Goal: Book appointment/travel/reservation

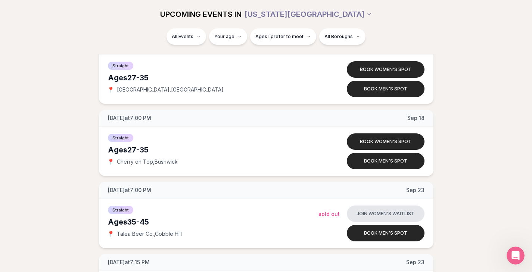
scroll to position [1650, 0]
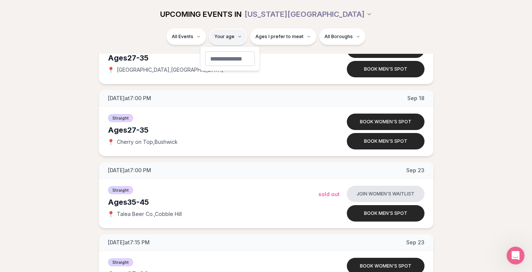
type input "**"
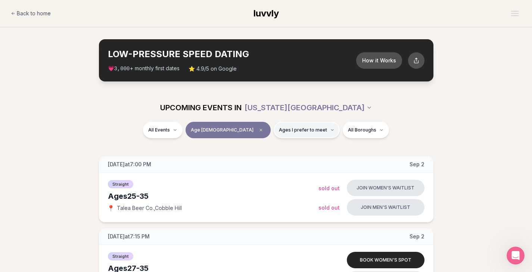
click at [279, 129] on span "Ages I prefer to meet" at bounding box center [303, 130] width 48 height 6
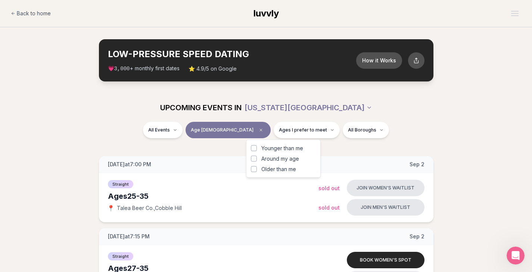
click at [266, 158] on span "Around my age" at bounding box center [280, 158] width 38 height 7
click at [257, 158] on button "Around my age" at bounding box center [254, 159] width 6 height 6
click at [268, 165] on span "Older than me" at bounding box center [278, 168] width 35 height 7
click at [257, 166] on button "Older than me" at bounding box center [254, 169] width 6 height 6
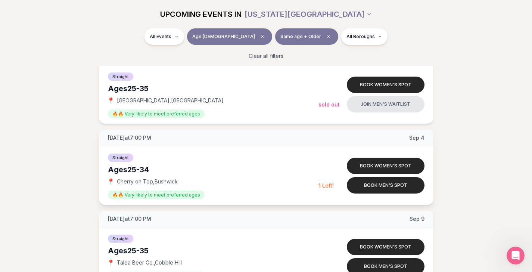
scroll to position [526, 0]
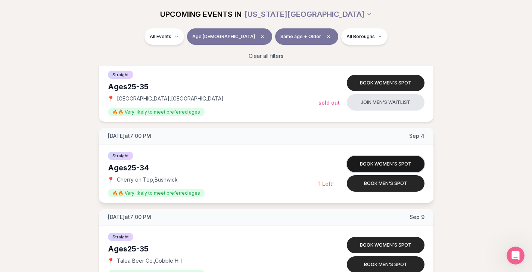
click at [363, 165] on button "Book women's spot" at bounding box center [386, 164] width 78 height 16
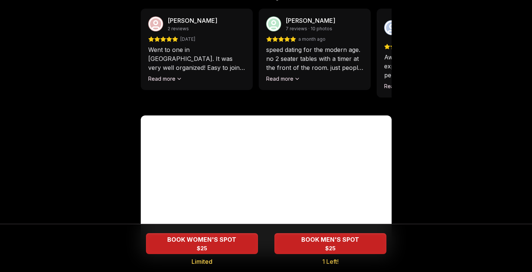
scroll to position [750, 0]
